Goal: Information Seeking & Learning: Learn about a topic

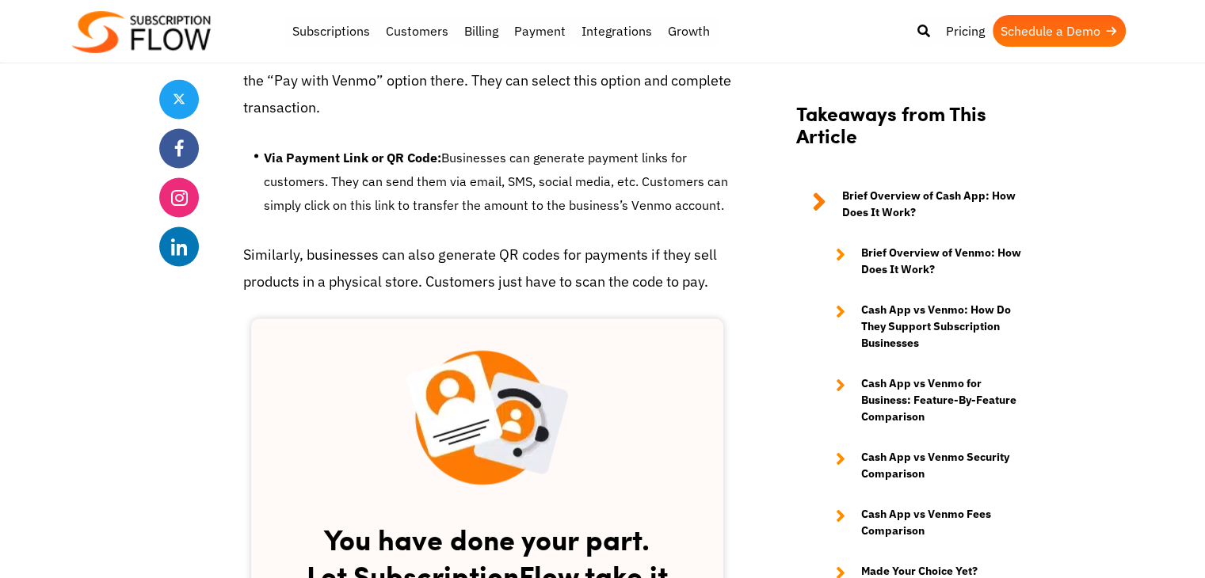
scroll to position [2455, 0]
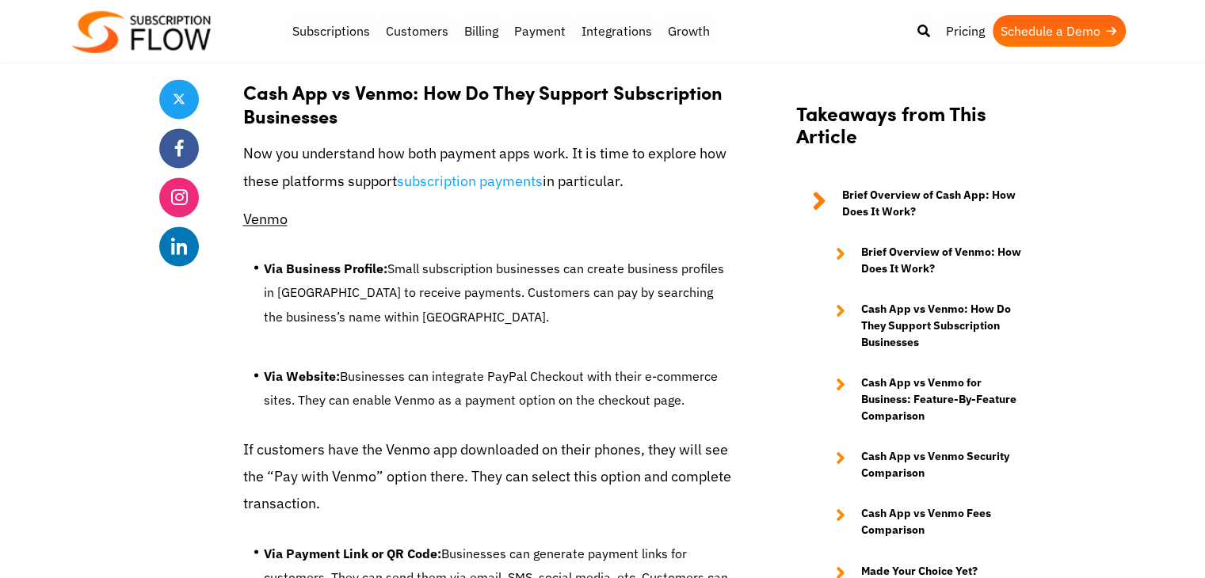
click at [262, 348] on ul "Via Business Profile: Small subscription businesses can create business profile…" at bounding box center [487, 299] width 488 height 108
click at [306, 253] on ul "Via Business Profile: Small subscription businesses can create business profile…" at bounding box center [487, 299] width 488 height 108
click at [303, 328] on li "Via Business Profile: Small subscription businesses can create business profile…" at bounding box center [497, 297] width 467 height 80
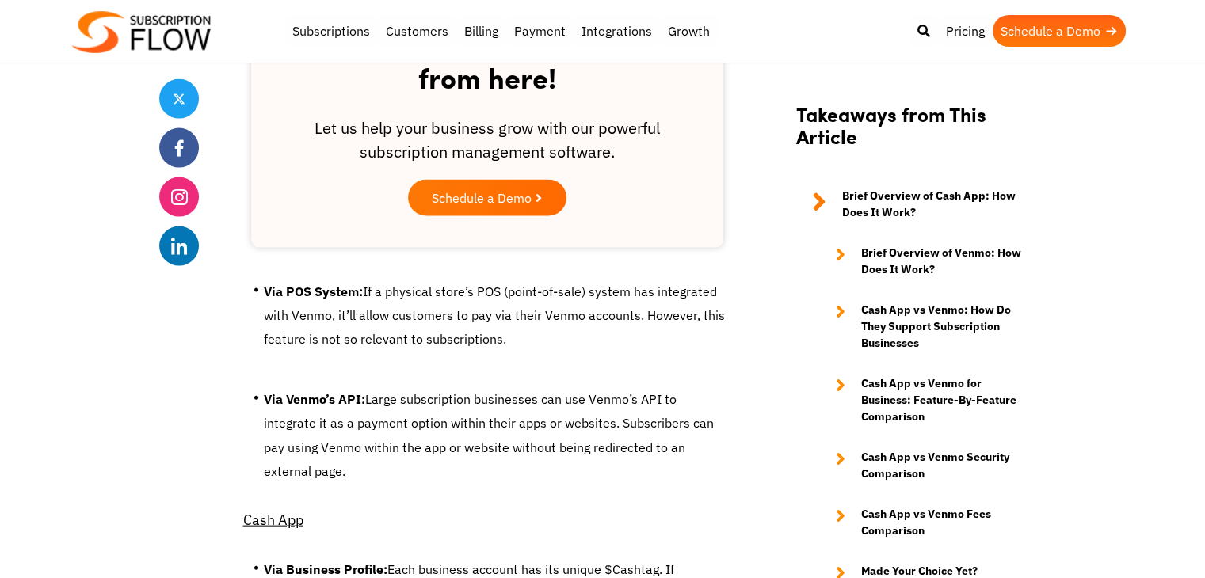
scroll to position [3168, 0]
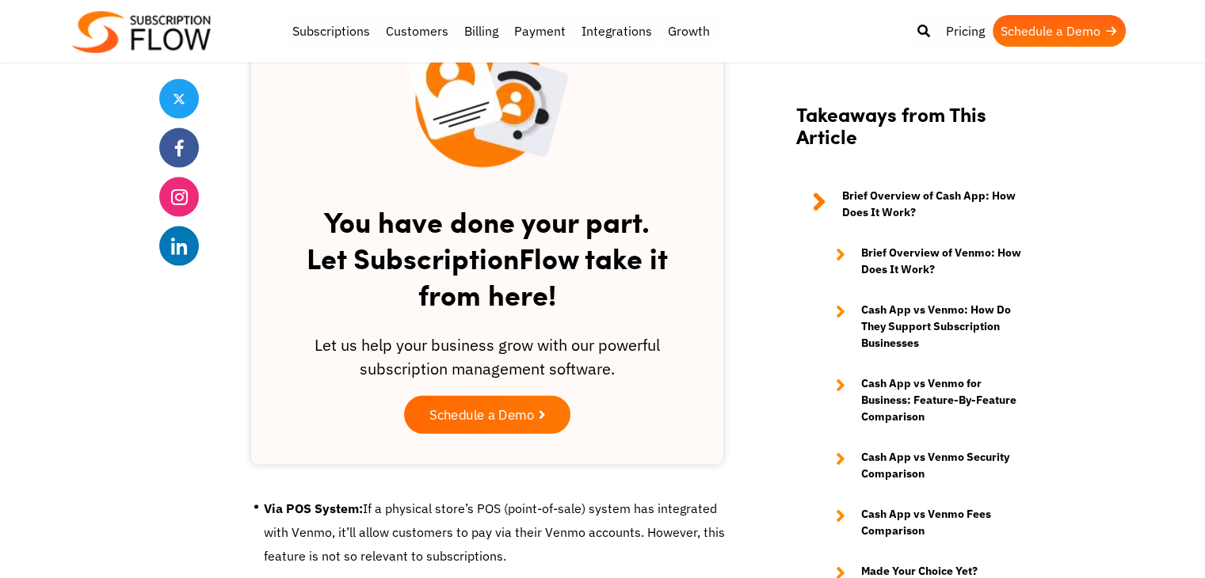
click at [497, 419] on span "Schedule a Demo" at bounding box center [481, 415] width 105 height 13
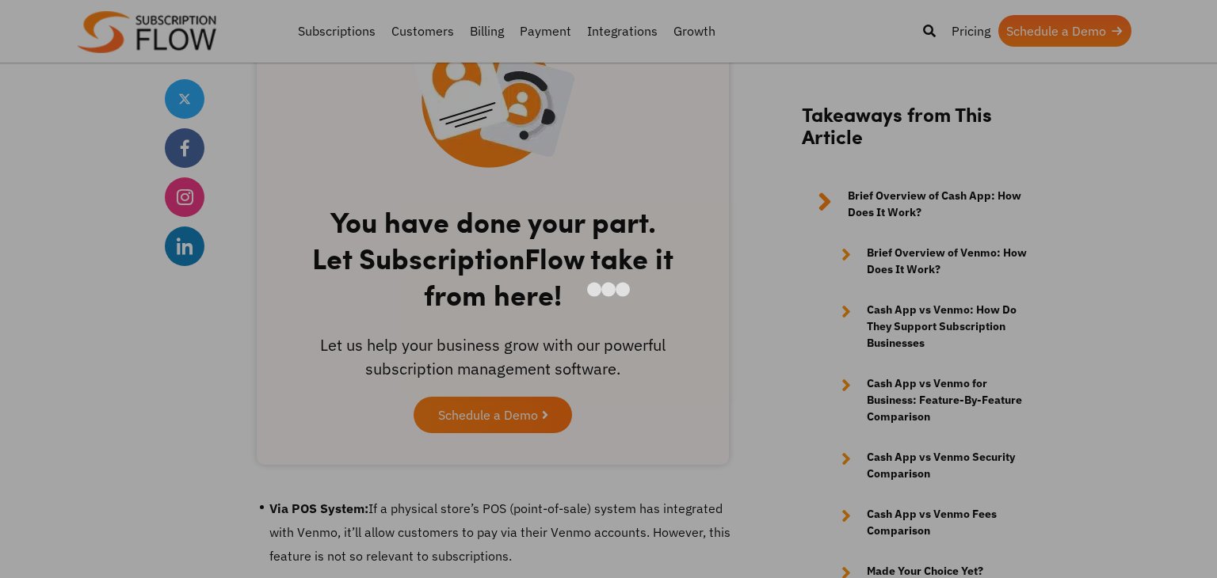
click at [1022, 255] on div at bounding box center [608, 289] width 1217 height 578
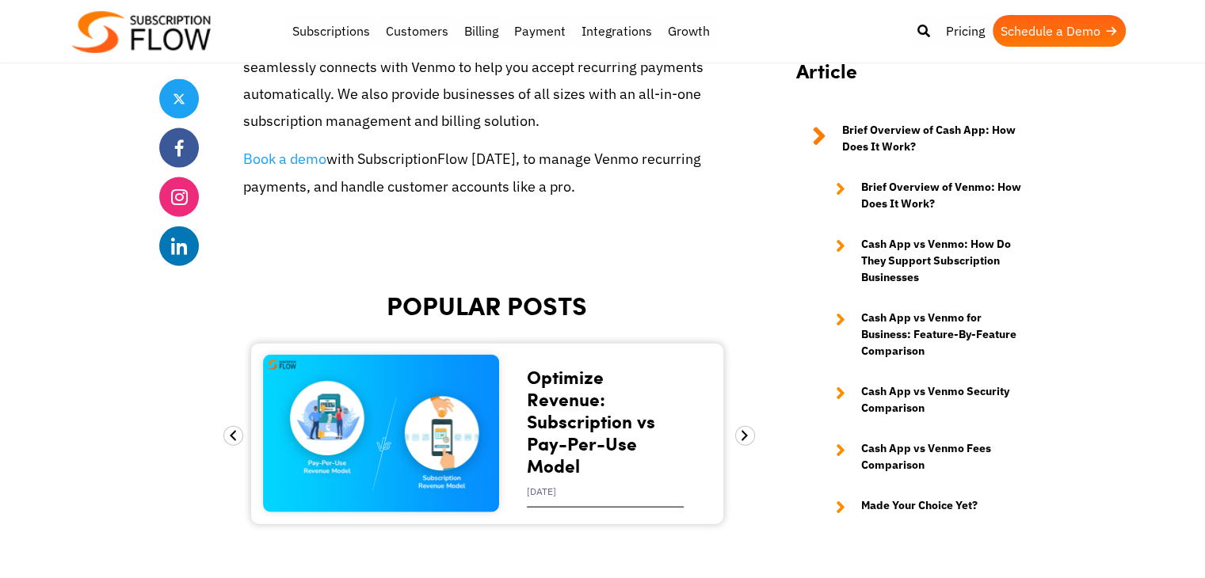
scroll to position [9587, 0]
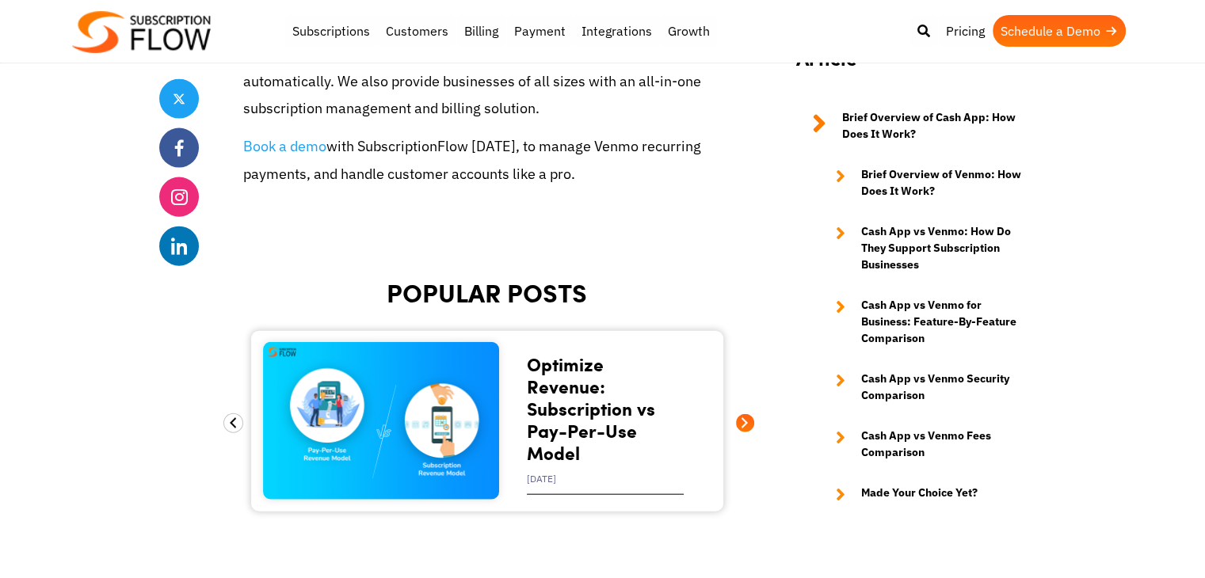
click at [751, 413] on span at bounding box center [745, 423] width 20 height 20
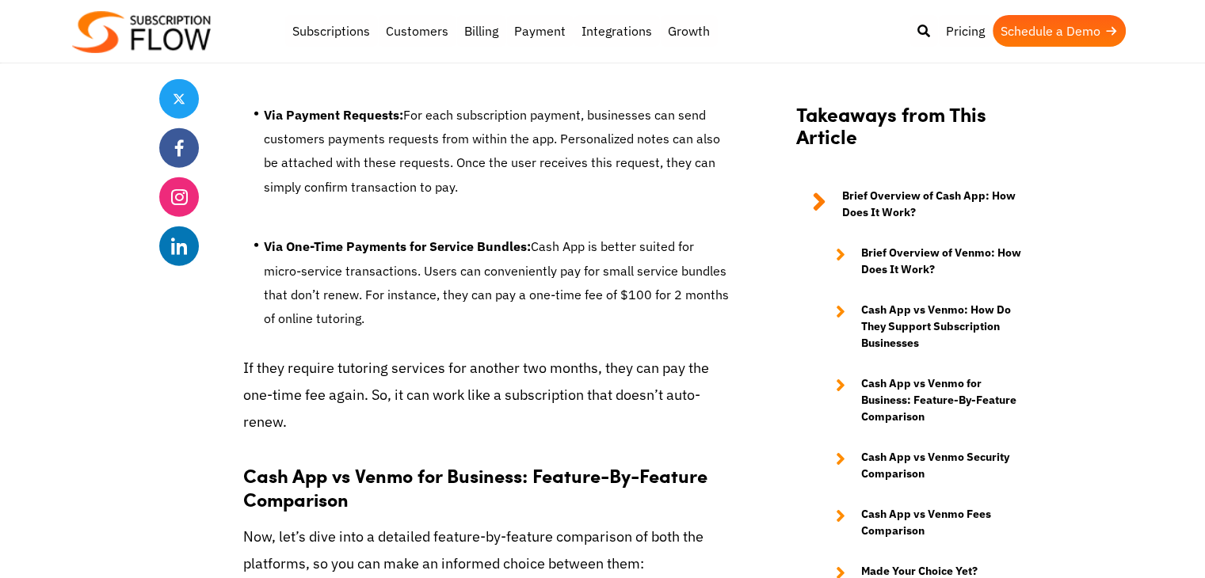
scroll to position [0, 0]
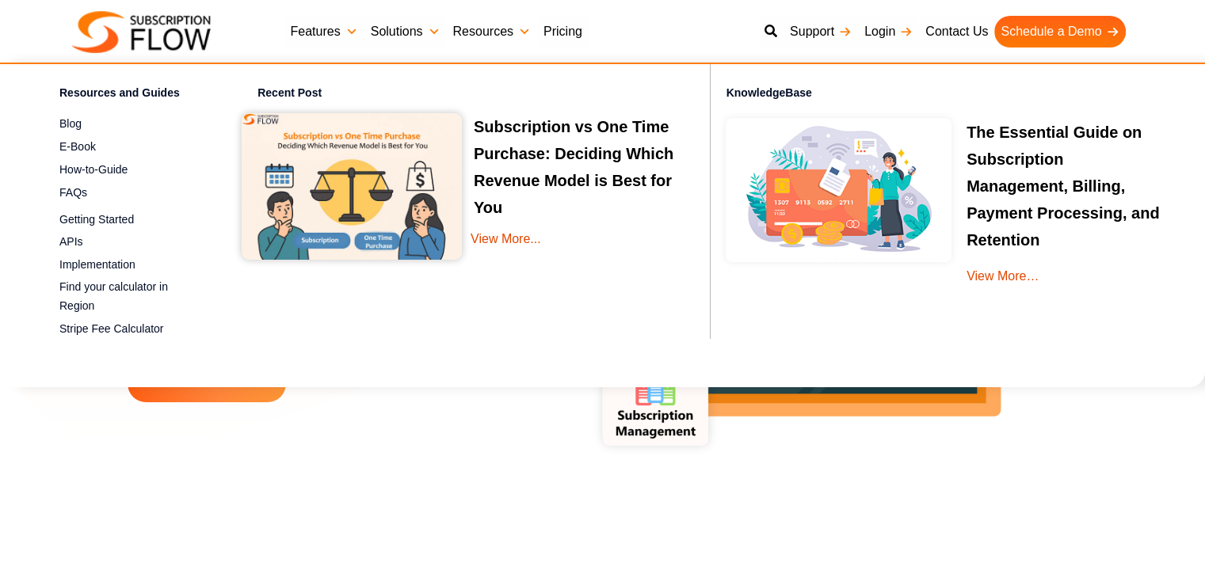
click at [507, 241] on link "View More..." at bounding box center [575, 250] width 211 height 45
